Goal: Transaction & Acquisition: Purchase product/service

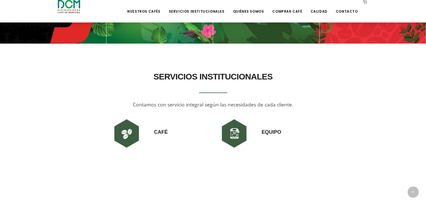
scroll to position [392, 0]
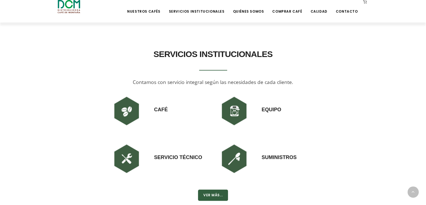
click at [133, 113] on img at bounding box center [127, 111] width 34 height 34
click at [164, 110] on h3 "Café" at bounding box center [161, 103] width 14 height 19
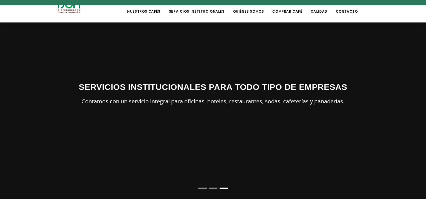
scroll to position [0, 0]
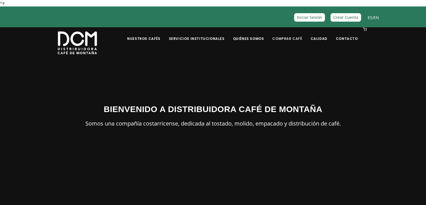
click at [291, 38] on link "Comprar Café" at bounding box center [287, 34] width 36 height 13
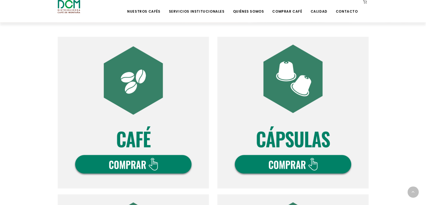
scroll to position [168, 0]
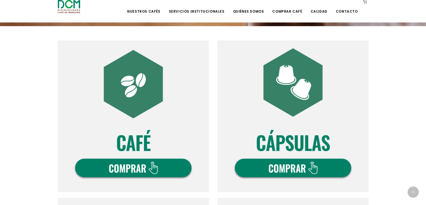
click at [128, 91] on img at bounding box center [133, 115] width 151 height 151
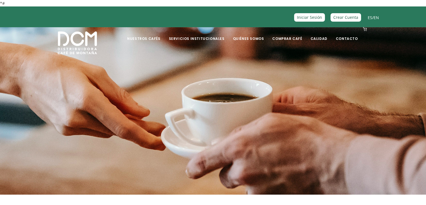
click at [133, 168] on section at bounding box center [213, 105] width 426 height 179
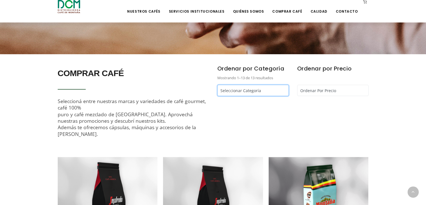
click at [269, 90] on select "Seleccionar Categoría Cápsulas Café - Café Segafredo - Café Kapiwo - Café Monta…" at bounding box center [252, 90] width 71 height 11
select select "/comprar-cafe?tipo=1"
click at [217, 85] on select "Seleccionar Categoría Cápsulas Café - Café Segafredo - Café Kapiwo - Café Monta…" at bounding box center [252, 90] width 71 height 11
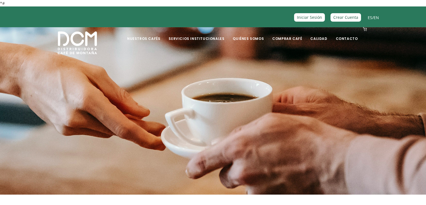
click at [307, 89] on section at bounding box center [213, 105] width 426 height 179
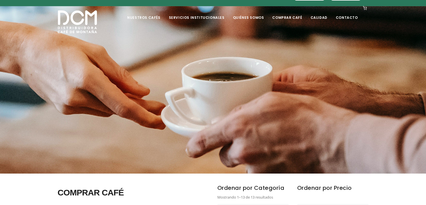
scroll to position [140, 0]
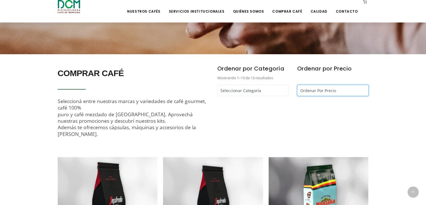
click at [316, 89] on select "Ordenar Por Precio Más bajo primero Más alto primero" at bounding box center [332, 90] width 71 height 11
click at [297, 85] on select "Ordenar Por Precio Más bajo primero Más alto primero" at bounding box center [332, 90] width 71 height 11
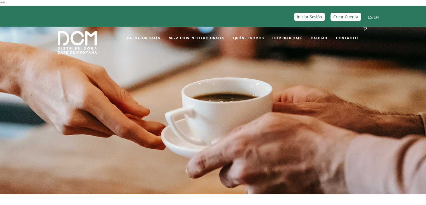
scroll to position [0, 0]
